Goal: Task Accomplishment & Management: Use online tool/utility

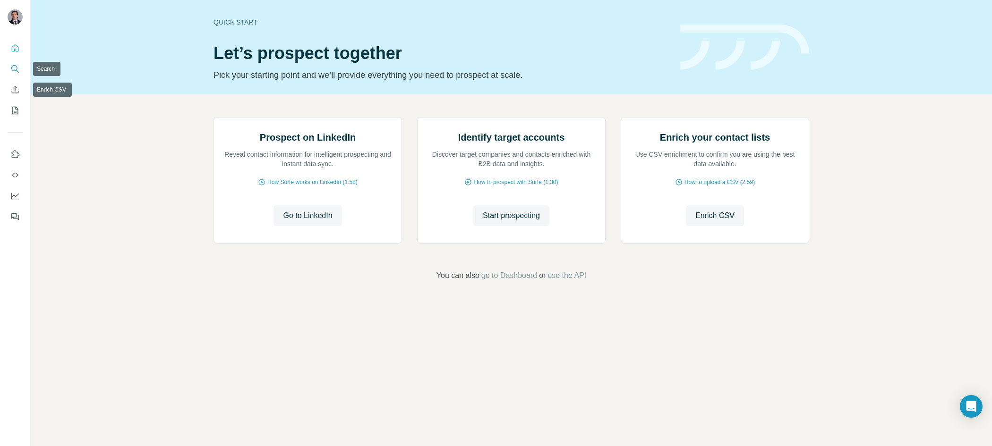
click at [14, 77] on button "Search" at bounding box center [15, 68] width 15 height 17
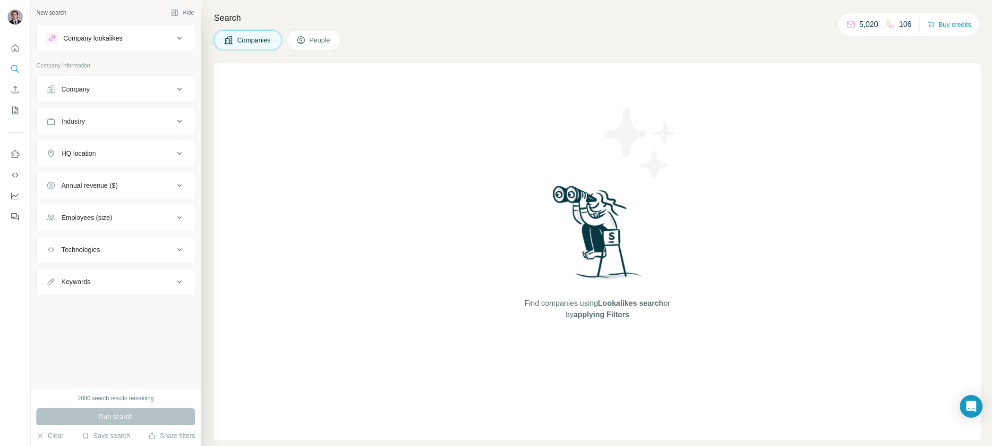
click at [133, 373] on div "New search Hide Company lookalikes Company information Company Industry HQ loca…" at bounding box center [116, 194] width 170 height 388
click at [172, 291] on button "Keywords" at bounding box center [116, 282] width 158 height 23
click at [173, 289] on button "Keywords" at bounding box center [116, 284] width 158 height 26
click at [187, 243] on button "Technologies" at bounding box center [116, 250] width 158 height 23
click at [187, 243] on button "Technologies" at bounding box center [116, 252] width 158 height 26
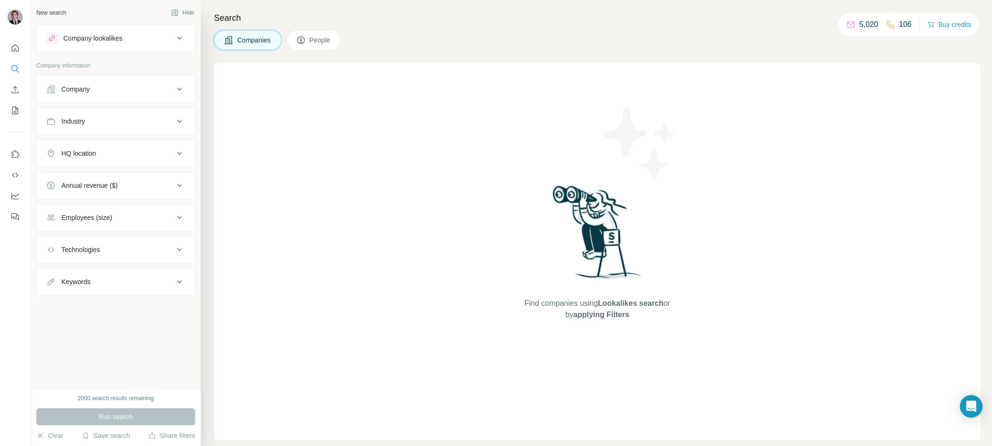
click at [174, 213] on icon at bounding box center [179, 217] width 11 height 11
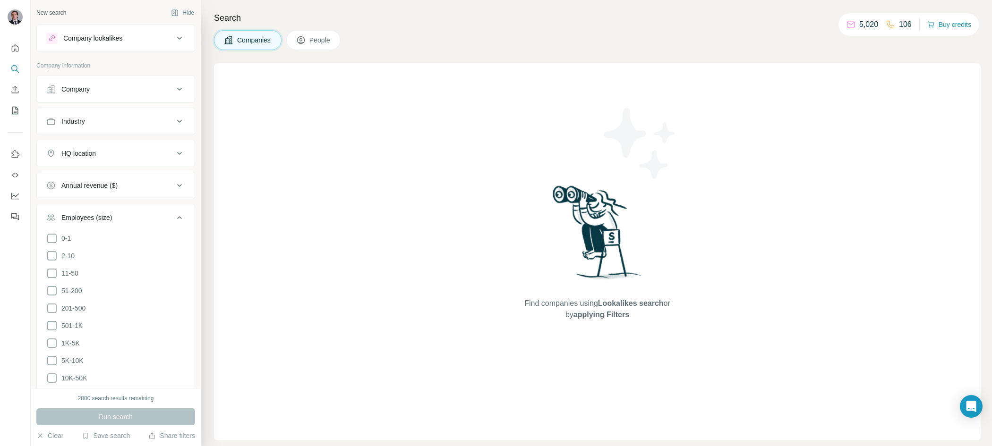
click at [174, 213] on icon at bounding box center [179, 217] width 11 height 11
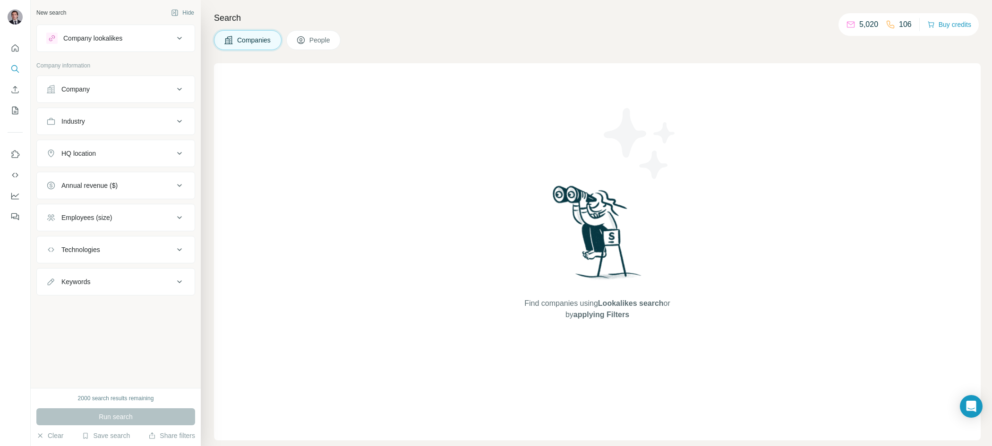
click at [174, 200] on ul "Company Industry HQ location Annual revenue ($) Employees (size) Technologies K…" at bounding box center [115, 186] width 159 height 220
click at [176, 192] on button "Annual revenue ($)" at bounding box center [116, 185] width 158 height 23
click at [176, 192] on button "Annual revenue ($)" at bounding box center [116, 187] width 158 height 26
click at [148, 146] on button "HQ location" at bounding box center [116, 153] width 158 height 23
click at [148, 146] on button "HQ location" at bounding box center [116, 155] width 158 height 26
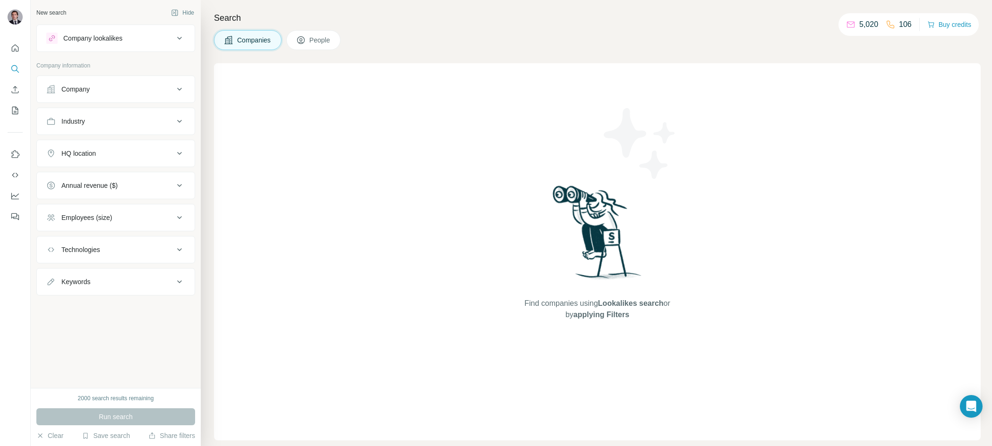
click at [146, 130] on button "Industry" at bounding box center [116, 121] width 158 height 23
click at [146, 130] on button "Industry" at bounding box center [116, 123] width 158 height 26
drag, startPoint x: 152, startPoint y: 49, endPoint x: 147, endPoint y: 43, distance: 7.7
click at [152, 49] on div "Company lookalikes" at bounding box center [115, 38] width 159 height 27
click at [146, 42] on div "Company lookalikes" at bounding box center [110, 38] width 128 height 11
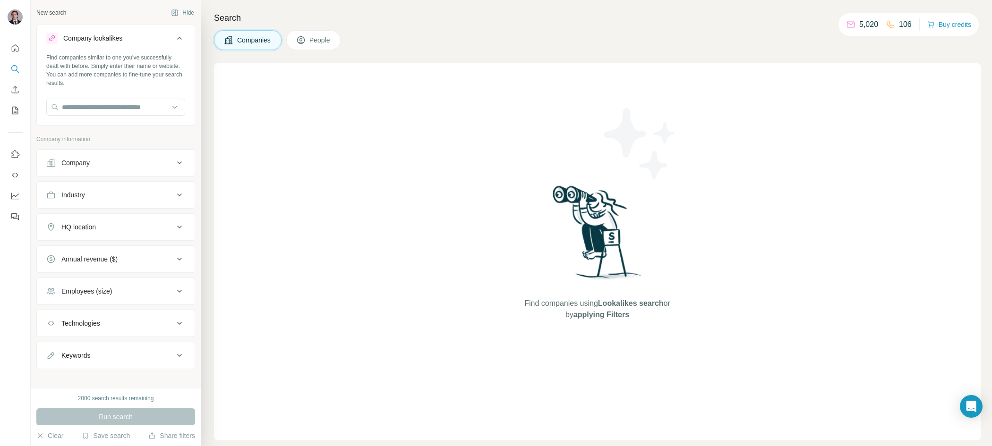
click at [146, 42] on div "Company lookalikes" at bounding box center [110, 38] width 128 height 11
